Goal: Check status

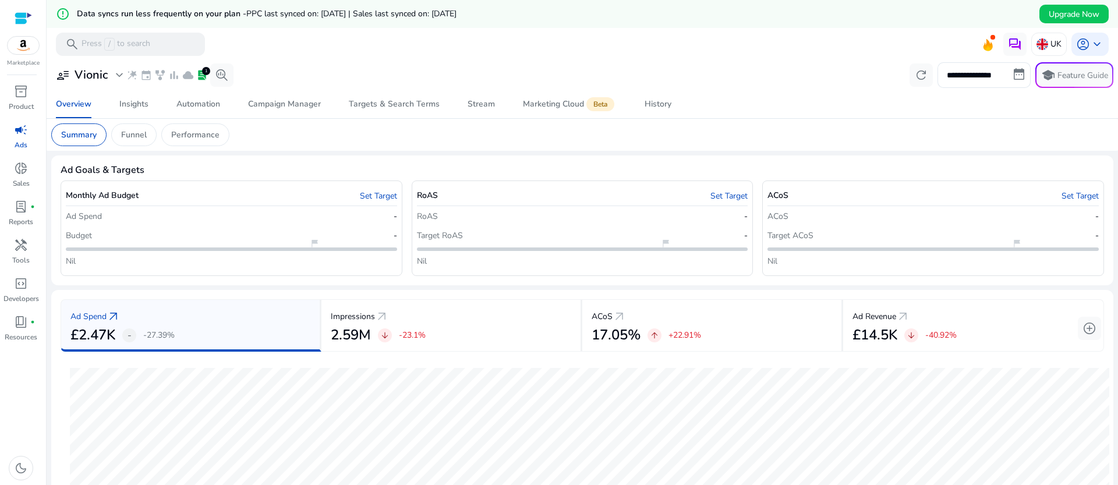
click at [119, 13] on h5 "Data syncs run less frequently on your plan - PPC last synced on: [DATE] | Sale…" at bounding box center [267, 14] width 380 height 10
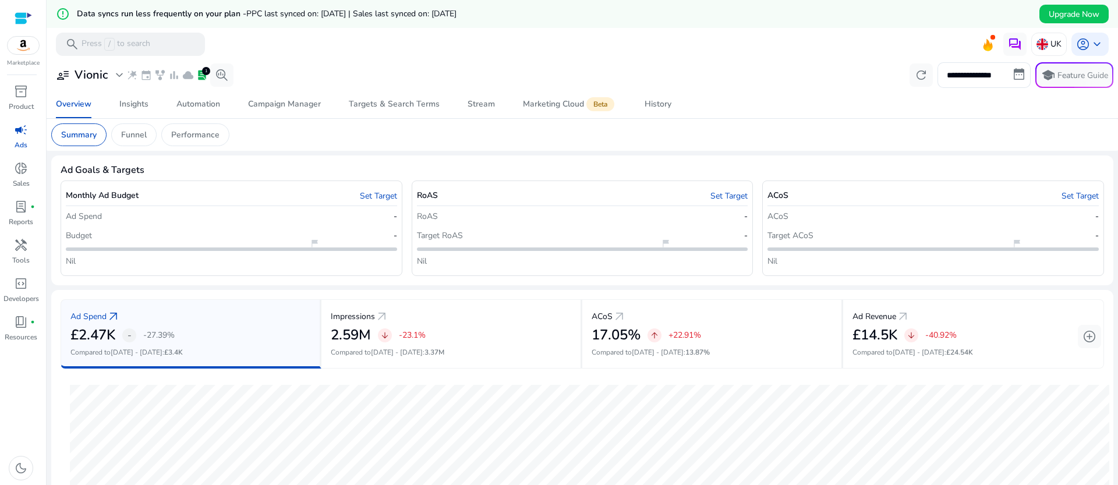
click at [321, 17] on span "PPC last synced on: [DATE] | Sales last synced on: [DATE]" at bounding box center [351, 13] width 210 height 11
click at [27, 139] on link "campaign Ads" at bounding box center [21, 139] width 42 height 38
click at [23, 170] on span "donut_small" at bounding box center [21, 168] width 14 height 14
